Goal: Task Accomplishment & Management: Check status

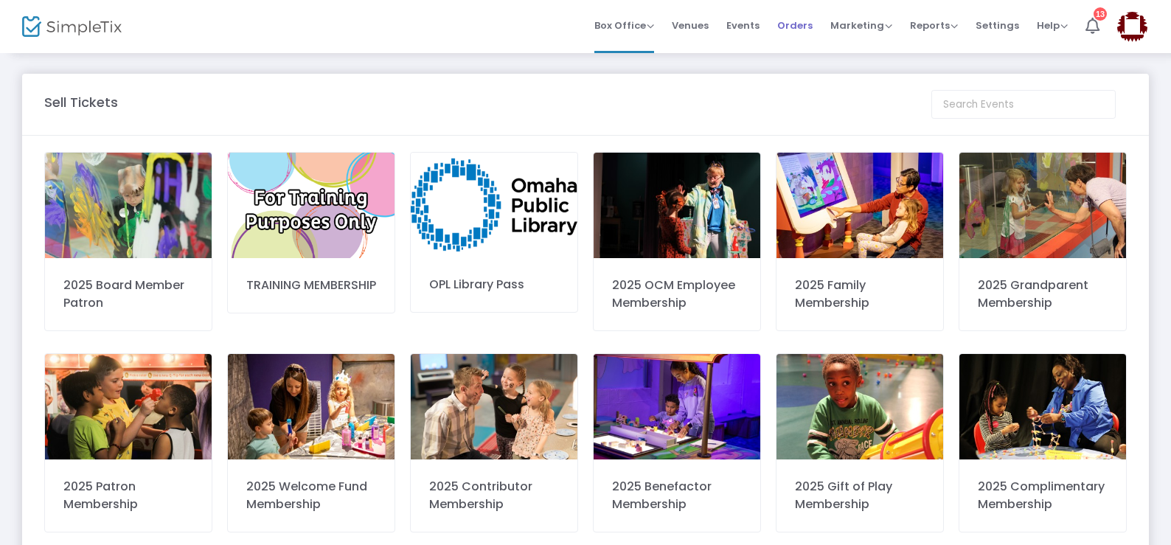
click at [789, 24] on span "Orders" at bounding box center [794, 26] width 35 height 38
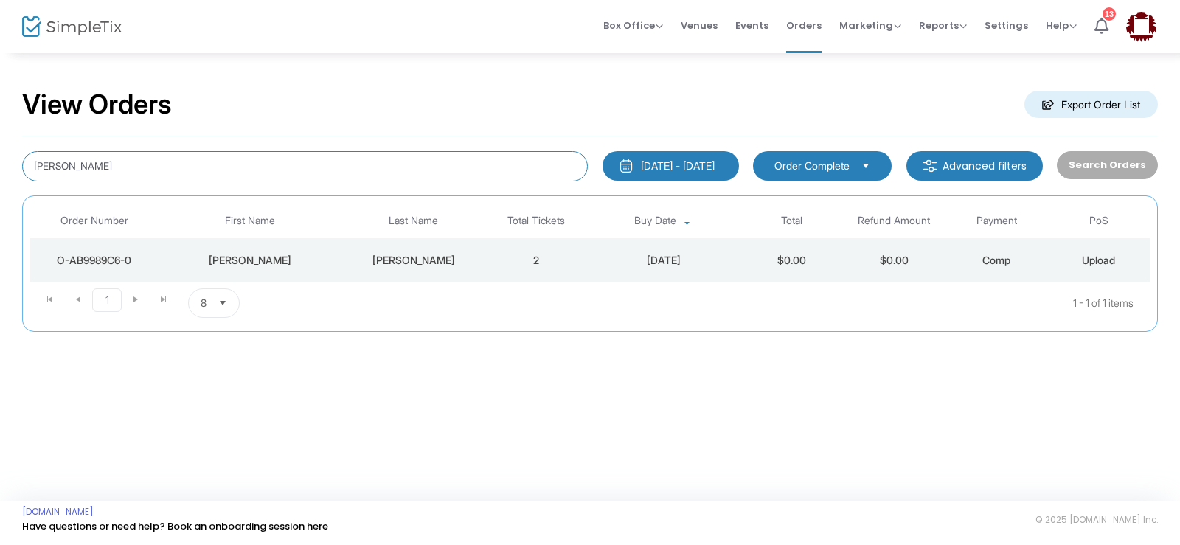
drag, startPoint x: 34, startPoint y: 136, endPoint x: 0, endPoint y: 125, distance: 35.9
click at [0, 125] on div "View Orders Export Order List [PERSON_NAME] [DATE] - [DATE] Last 30 Days [DATE]…" at bounding box center [590, 218] width 1180 height 332
type input "[PERSON_NAME]"
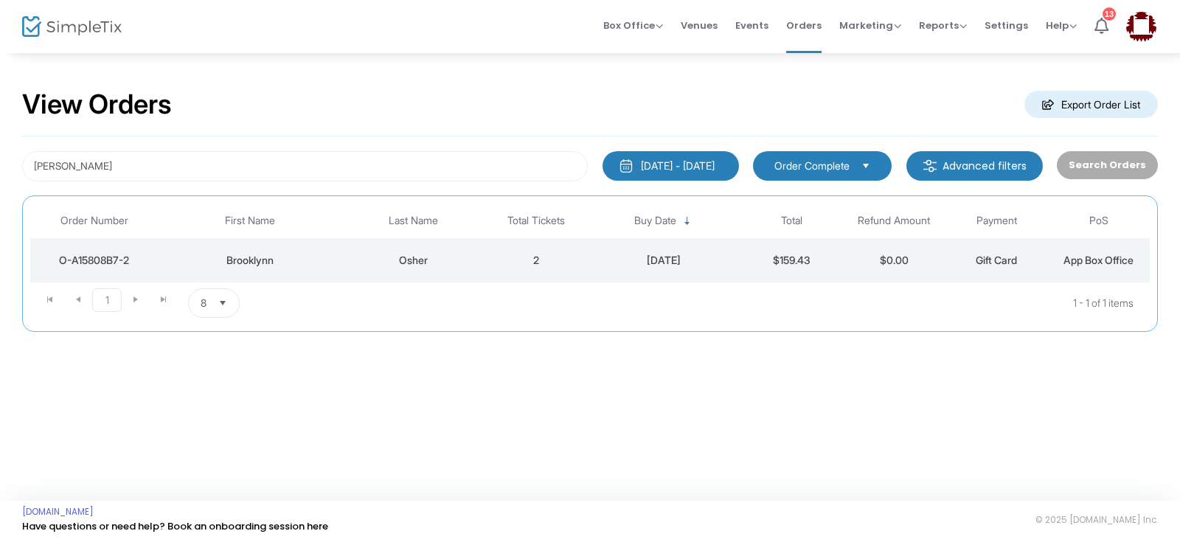
click at [487, 252] on td "2" at bounding box center [536, 260] width 102 height 44
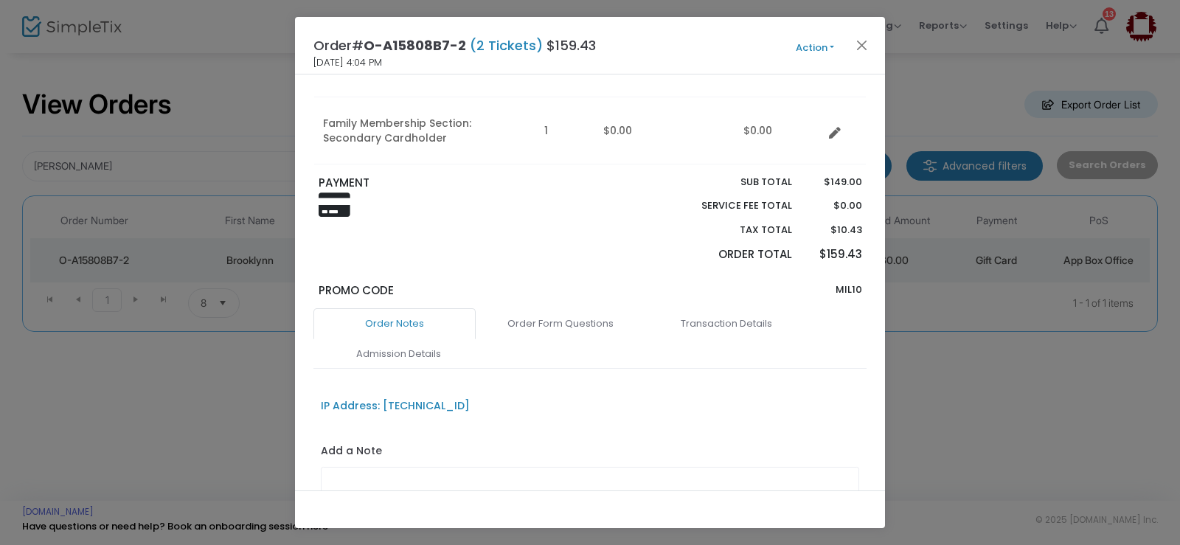
scroll to position [325, 0]
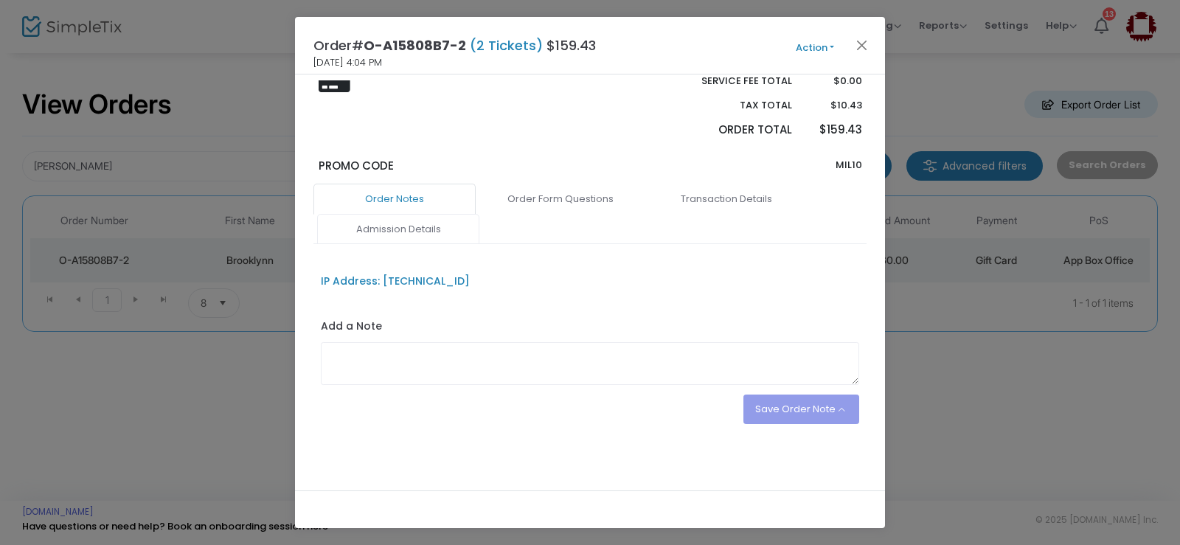
click at [400, 229] on link "Admission Details" at bounding box center [398, 229] width 162 height 31
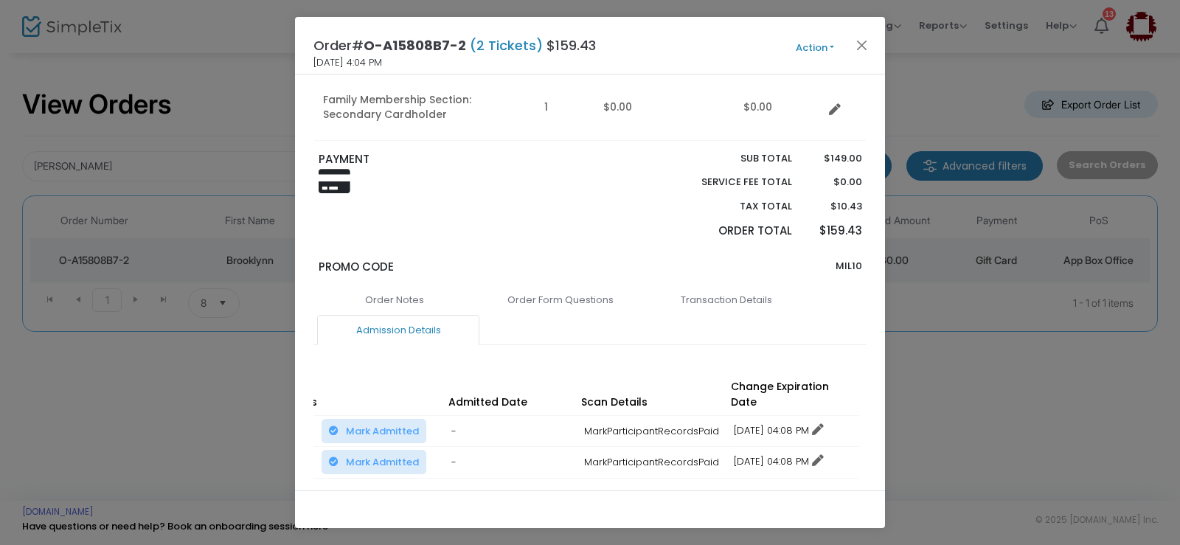
scroll to position [150, 0]
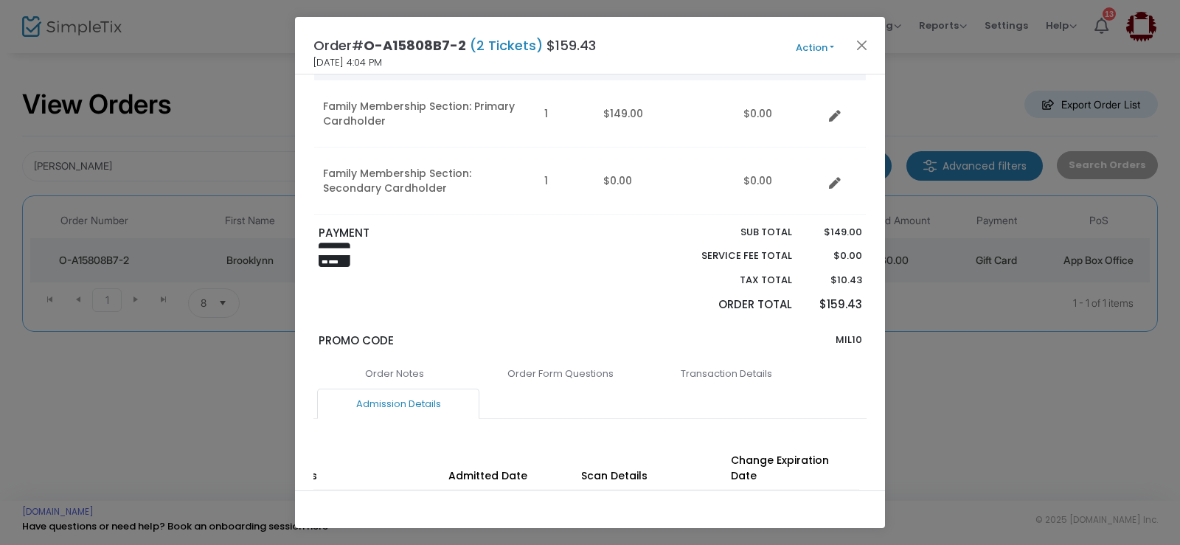
click at [802, 46] on button "Action" at bounding box center [815, 48] width 88 height 16
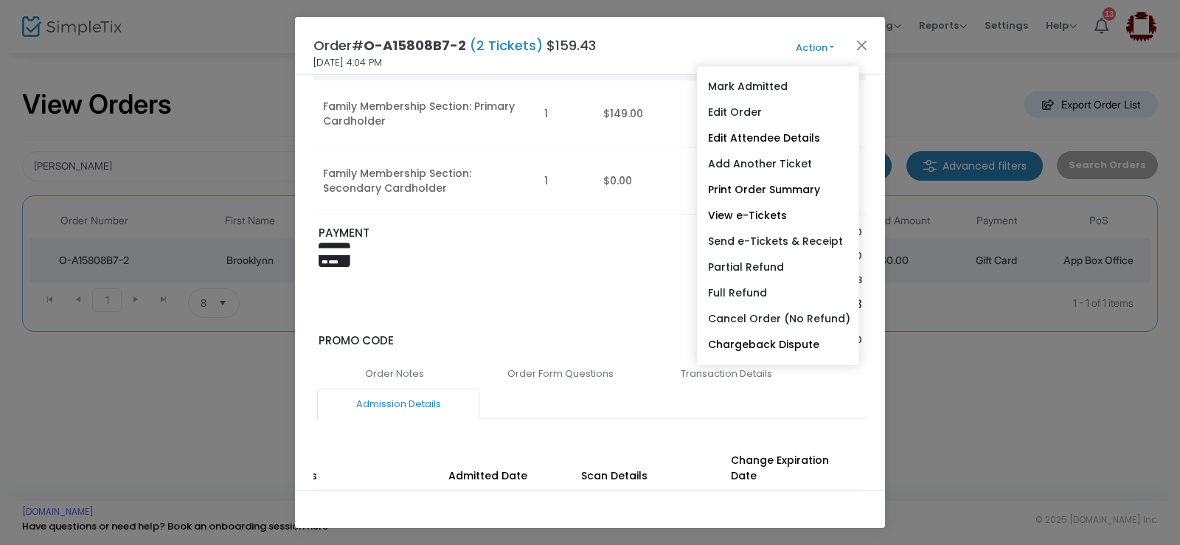
click at [569, 316] on div "PAYMENT" at bounding box center [450, 274] width 279 height 98
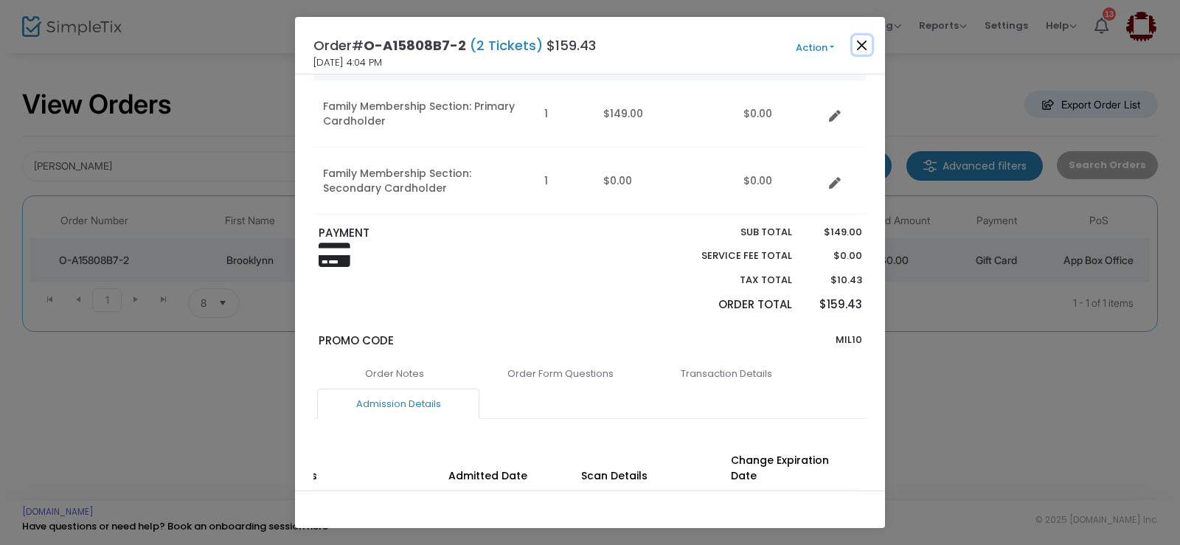
click at [868, 47] on button "Close" at bounding box center [861, 44] width 19 height 19
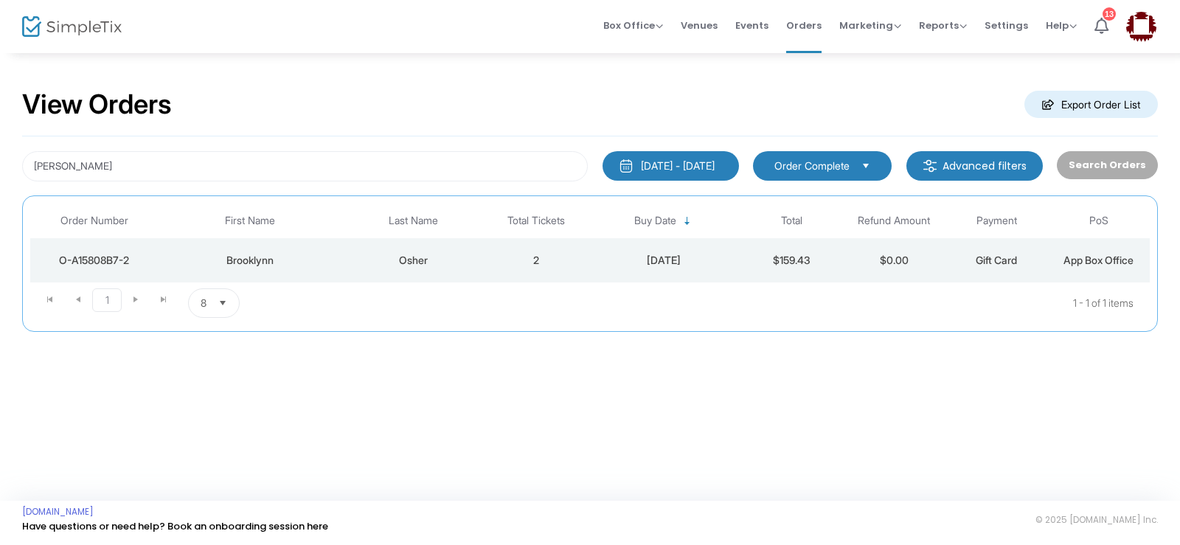
click at [613, 102] on div "View Orders Export Order List" at bounding box center [590, 105] width 1136 height 63
